Goal: Find specific page/section: Find specific page/section

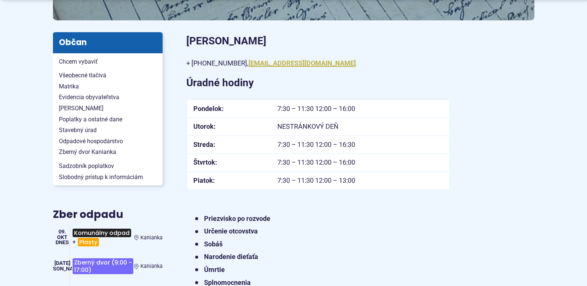
scroll to position [201, 0]
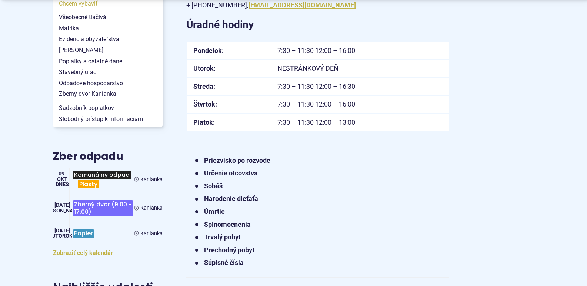
click at [80, 5] on span "Chcem vybaviť" at bounding box center [108, 3] width 98 height 11
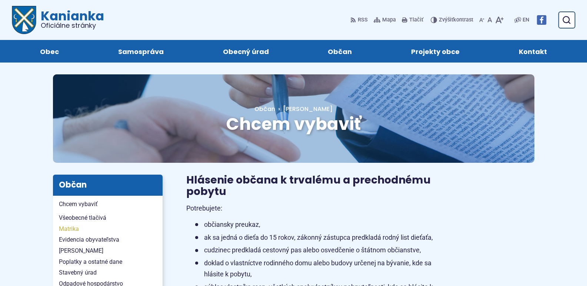
click at [67, 231] on span "Matrika" at bounding box center [108, 229] width 98 height 11
